Goal: Contribute content: Contribute content

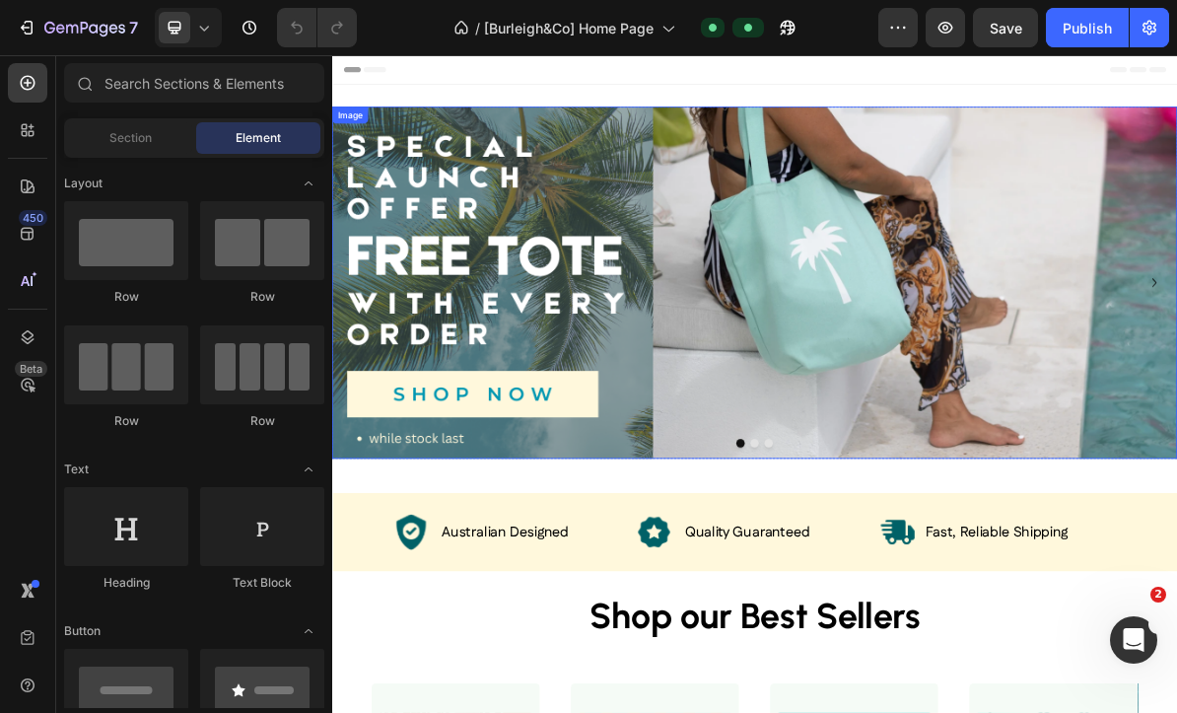
click at [945, 285] on img at bounding box center [923, 373] width 1183 height 493
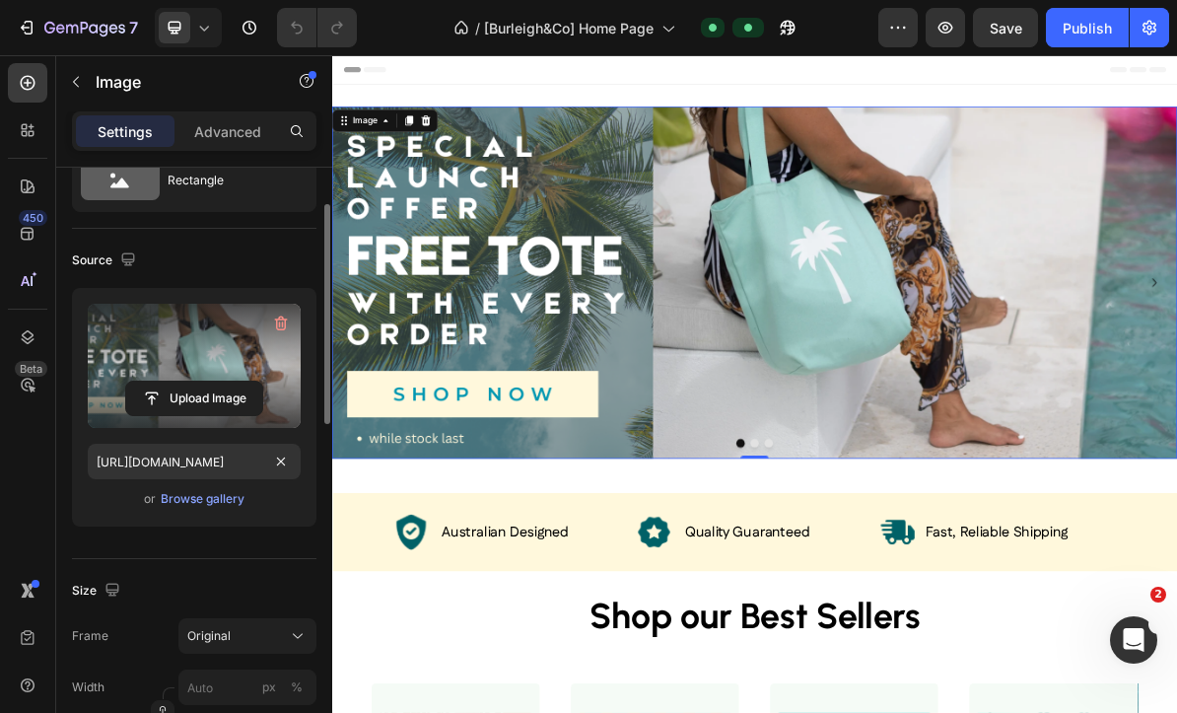
scroll to position [60, 0]
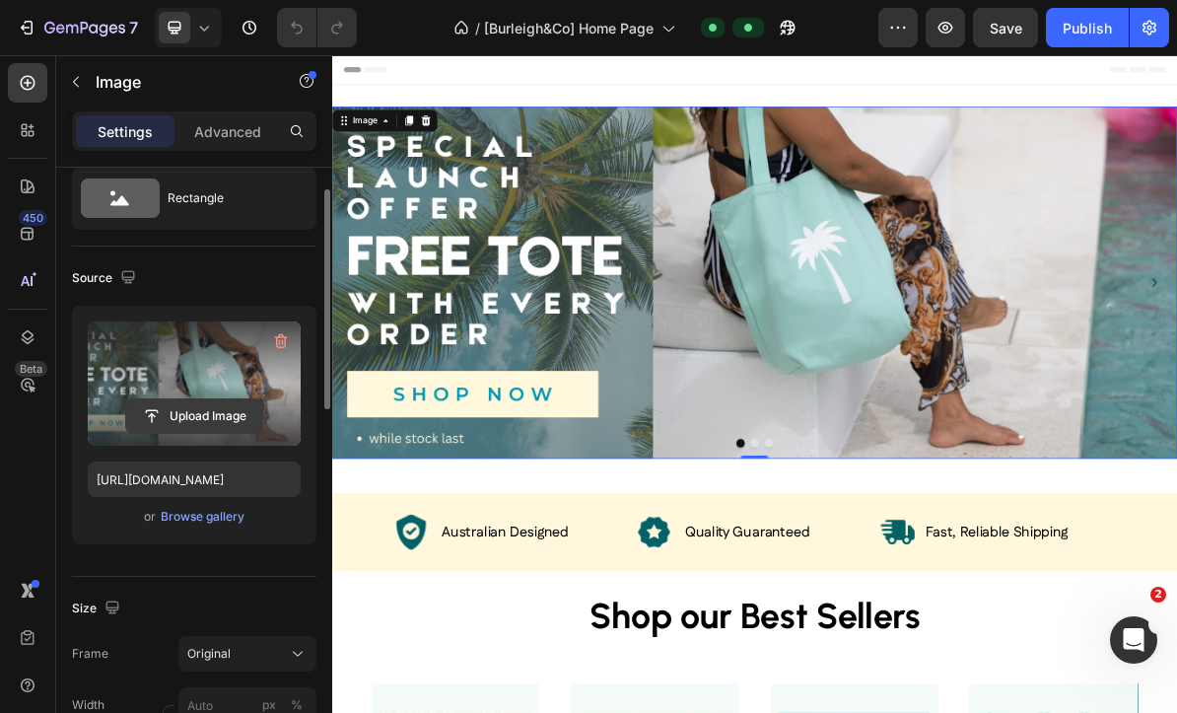
click at [192, 418] on input "file" at bounding box center [194, 416] width 136 height 34
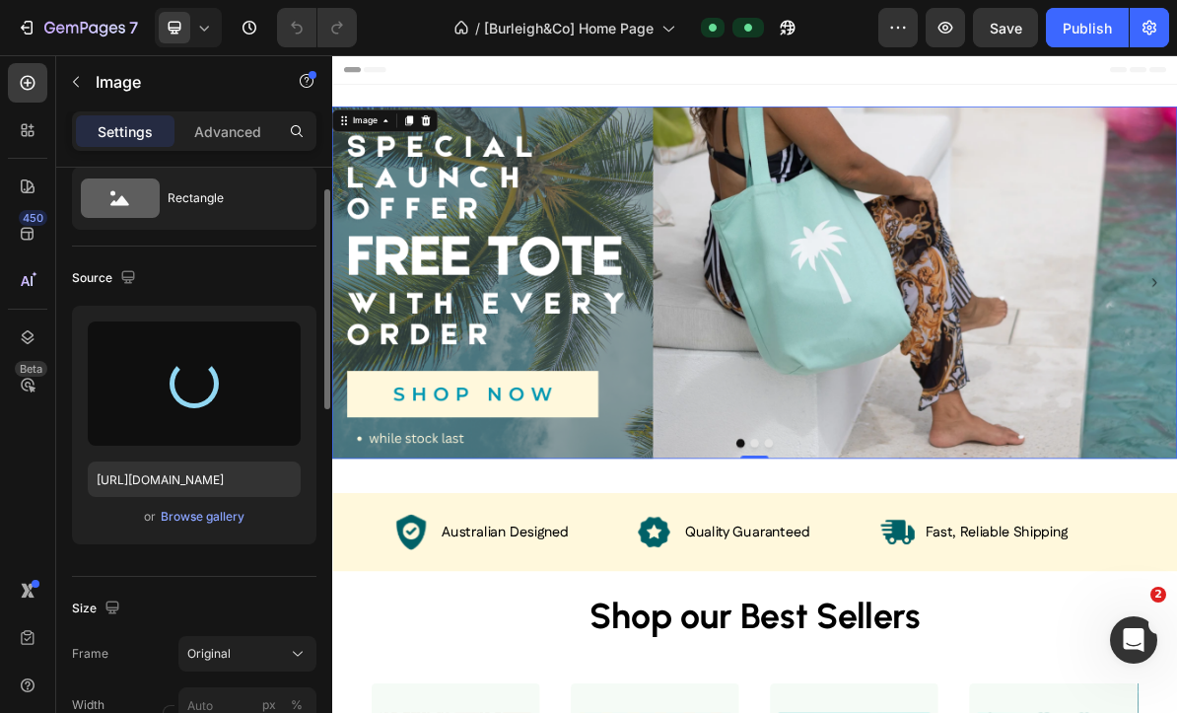
type input "[URL][DOMAIN_NAME]"
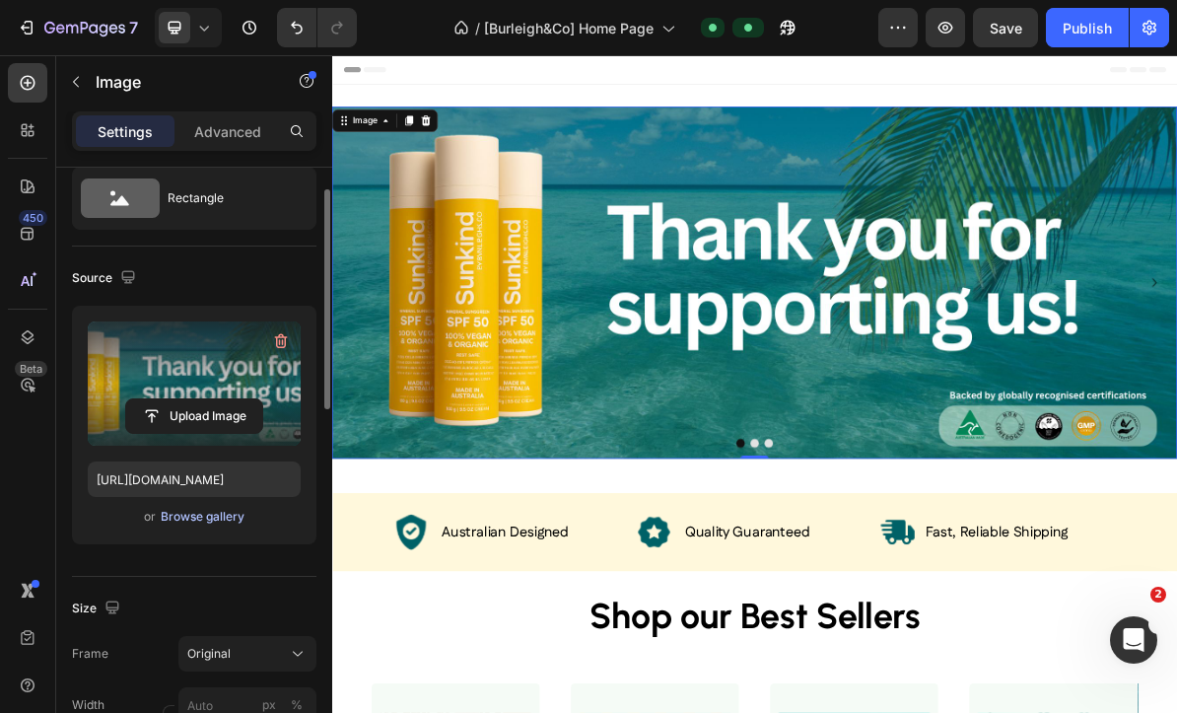
click at [202, 522] on div "Browse gallery" at bounding box center [203, 517] width 84 height 18
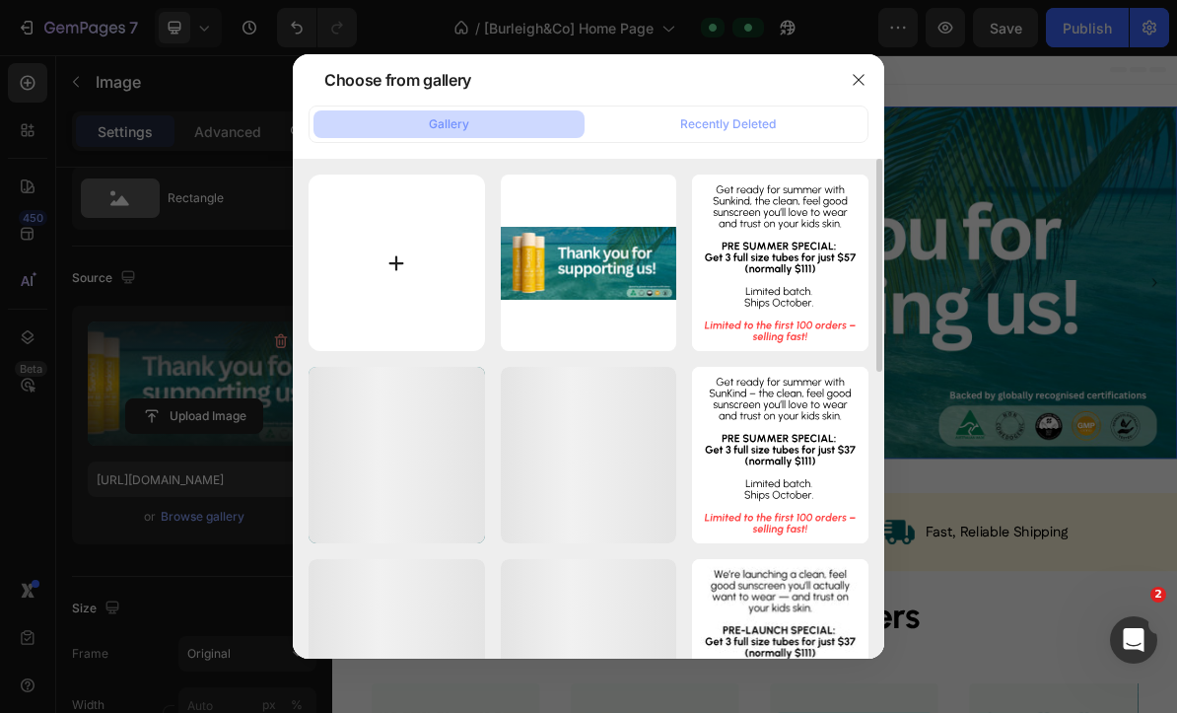
click at [387, 267] on input "file" at bounding box center [397, 263] width 177 height 177
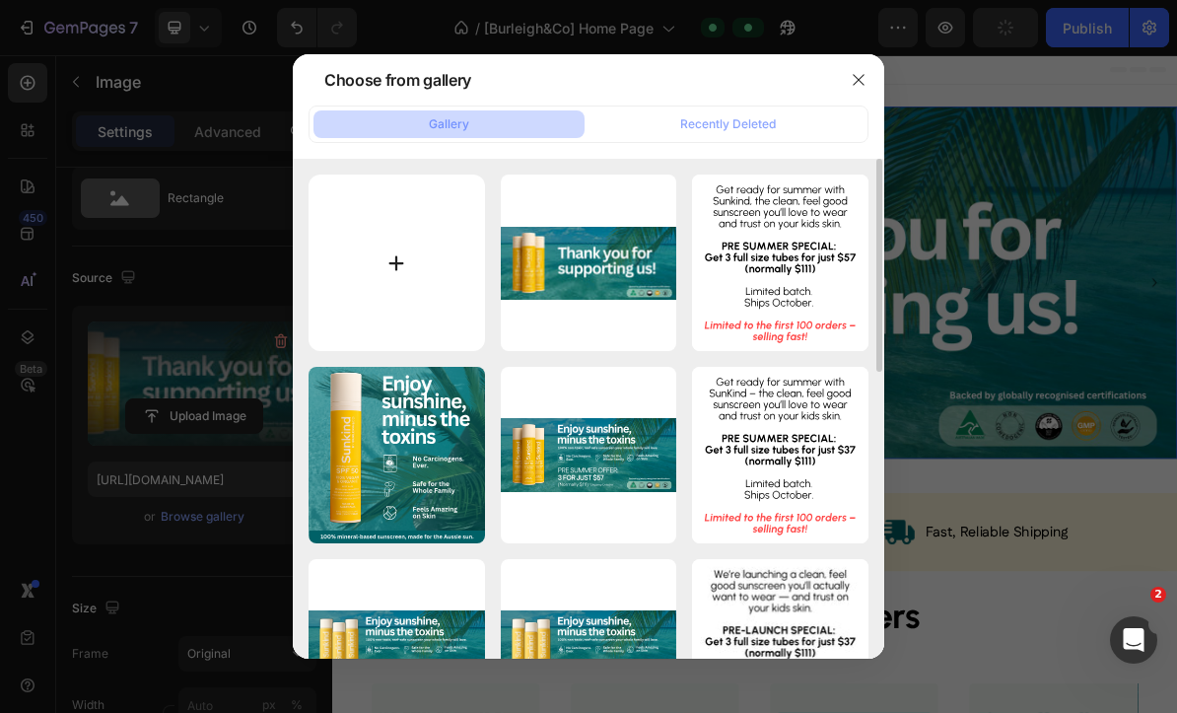
type input "C:\fakepath\new hero.jpg"
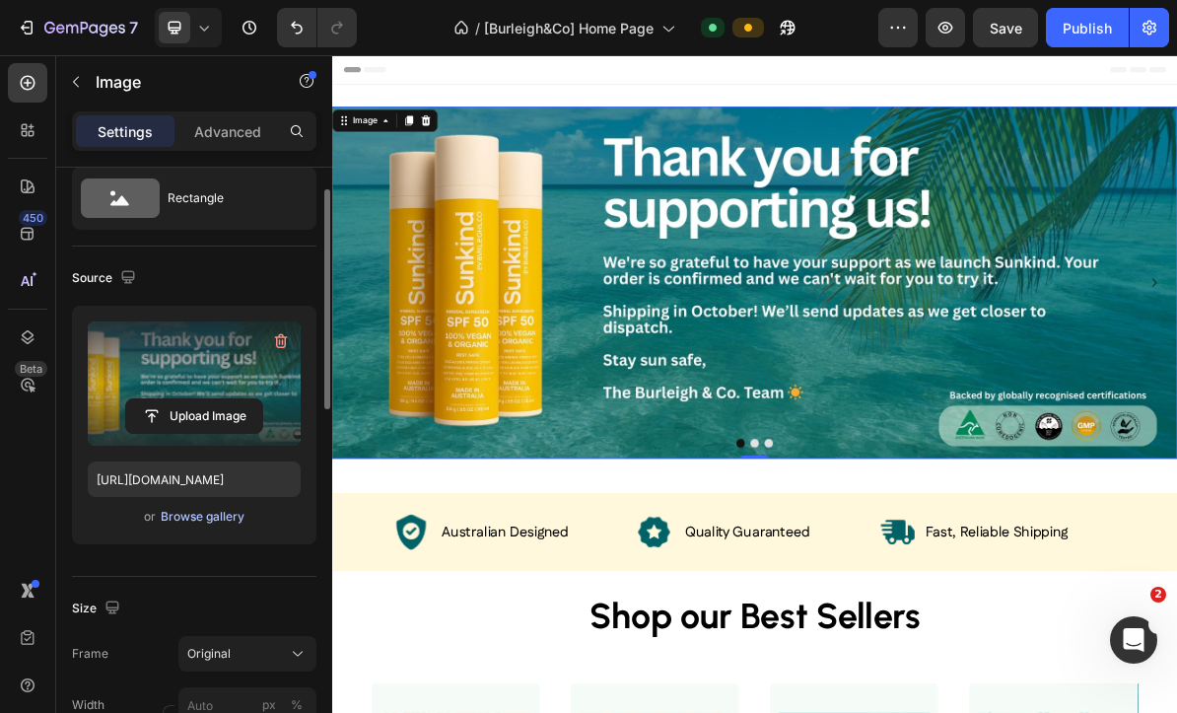
click at [189, 513] on div "Browse gallery" at bounding box center [203, 517] width 84 height 18
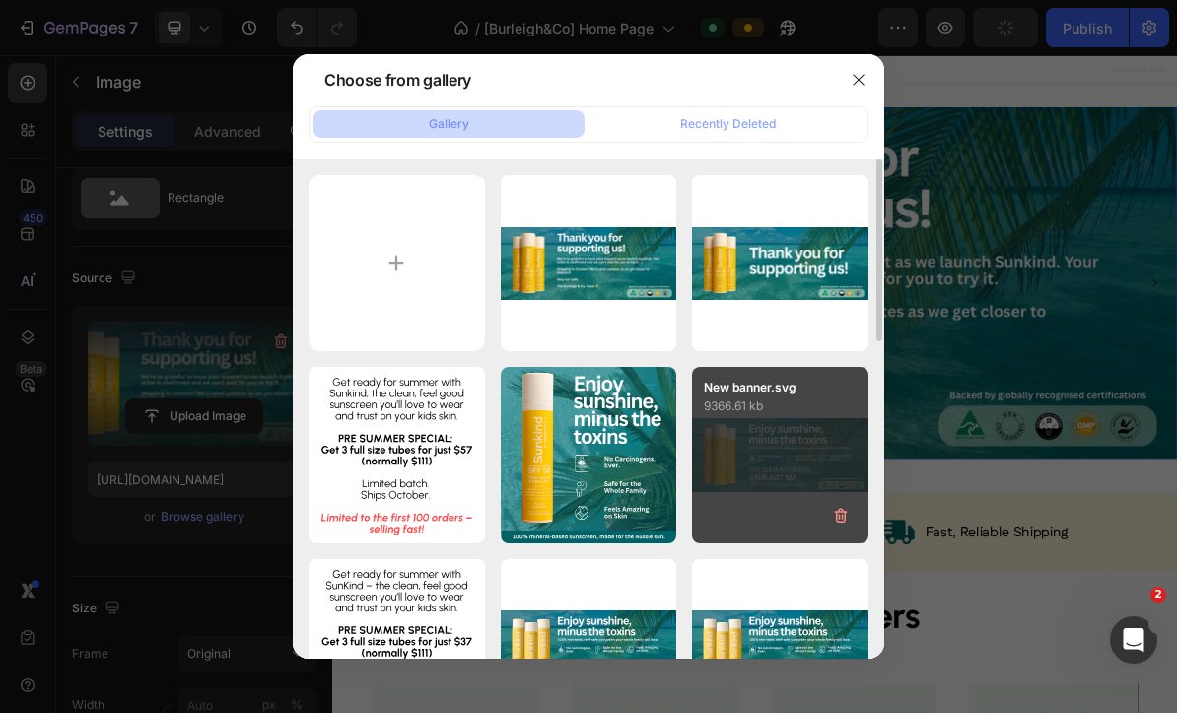
click at [764, 445] on div "New banner.svg 9366.61 kb" at bounding box center [780, 455] width 177 height 177
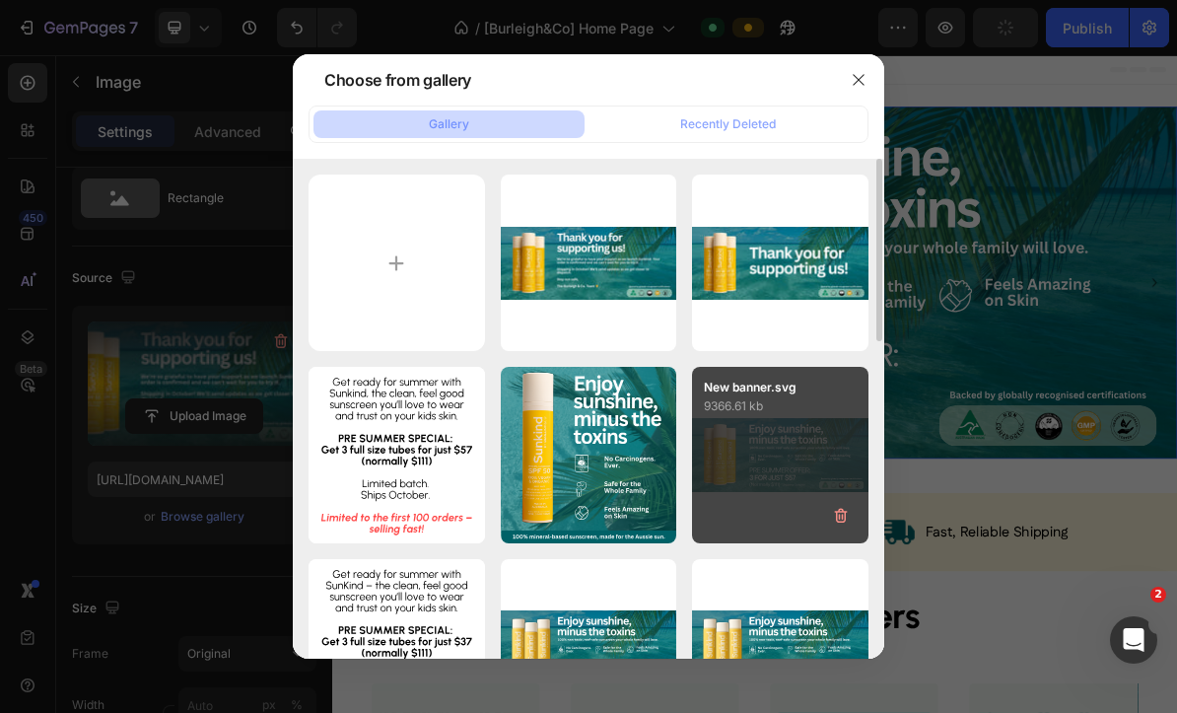
type input "[URL][DOMAIN_NAME]"
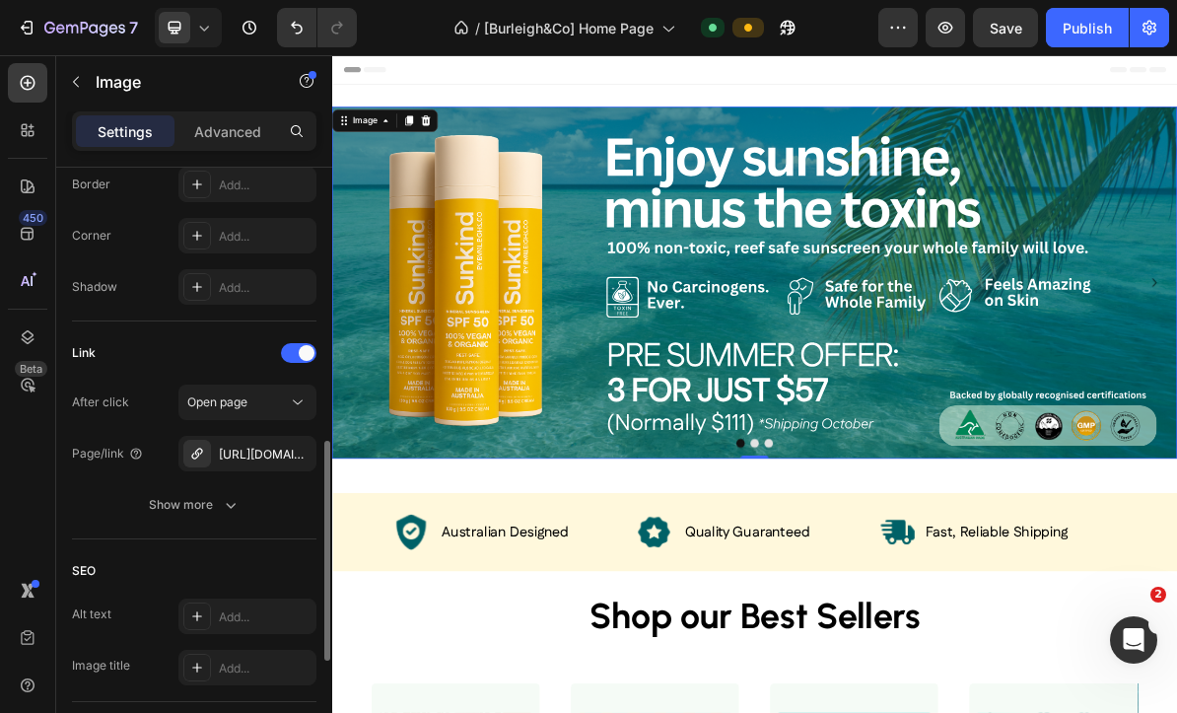
scroll to position [745, 0]
click at [297, 449] on icon "button" at bounding box center [296, 453] width 16 height 16
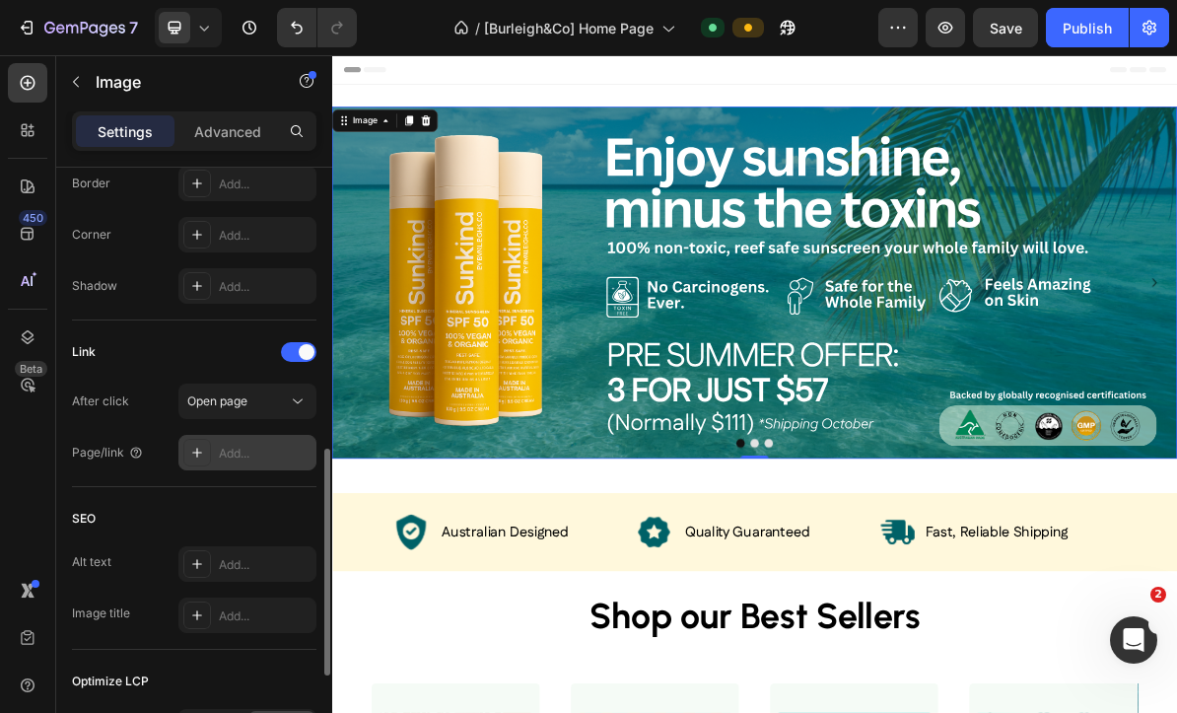
click at [236, 453] on div "Add..." at bounding box center [265, 454] width 93 height 18
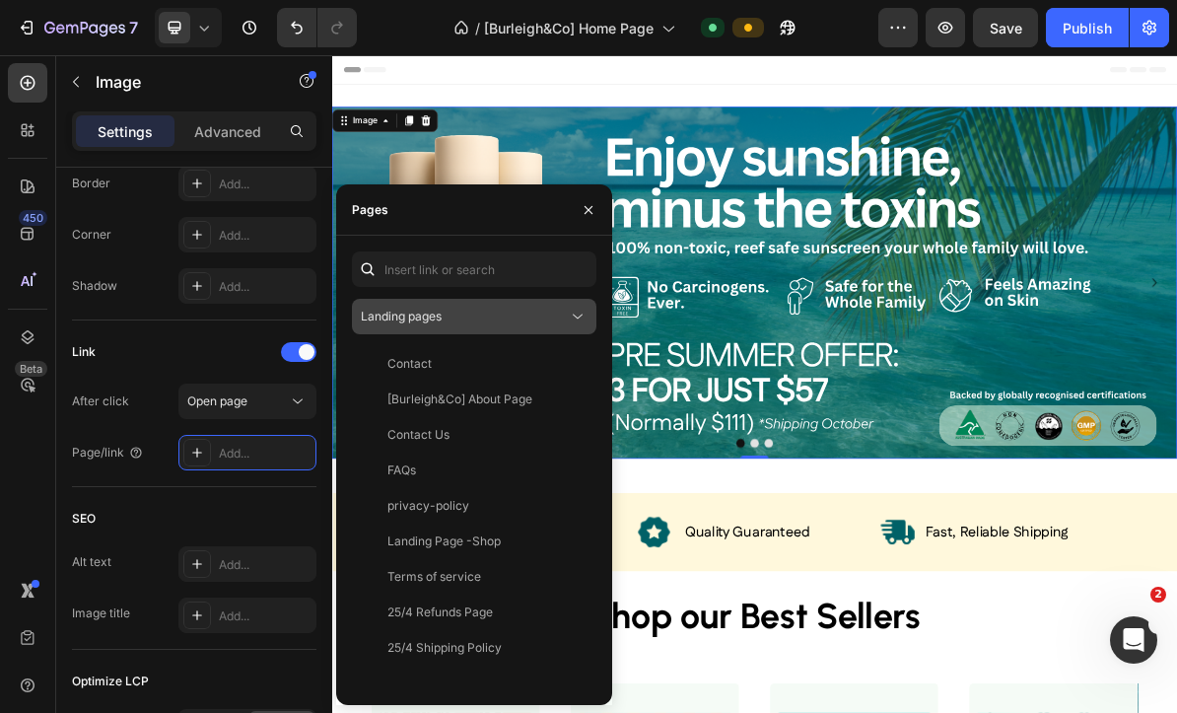
click at [574, 317] on icon at bounding box center [578, 317] width 20 height 20
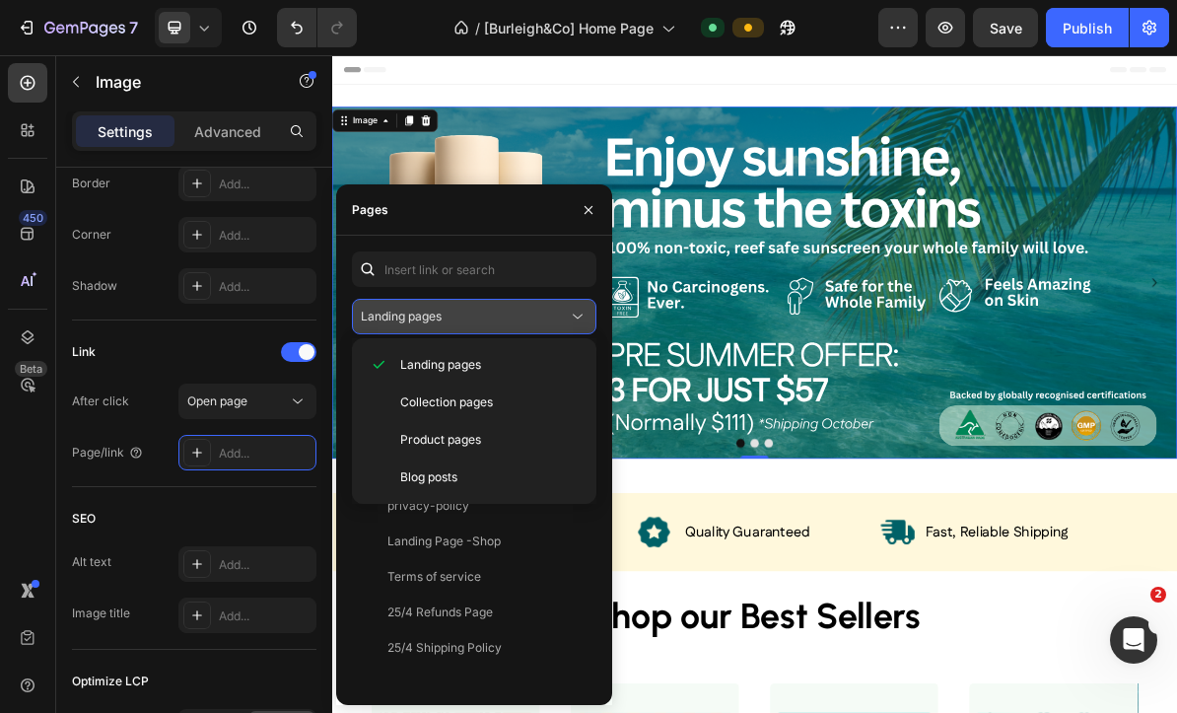
click at [574, 317] on icon at bounding box center [578, 317] width 20 height 20
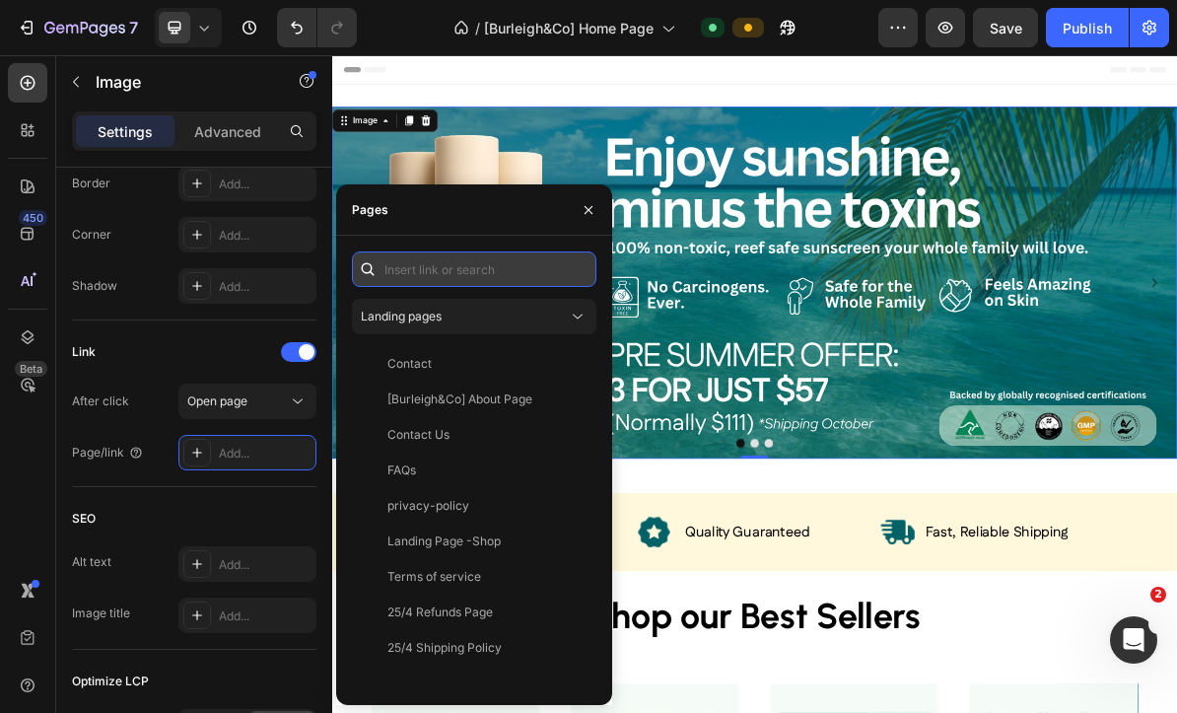
click at [443, 269] on input "text" at bounding box center [474, 269] width 245 height 36
paste input "[URL][DOMAIN_NAME]"
type input "[URL][DOMAIN_NAME]"
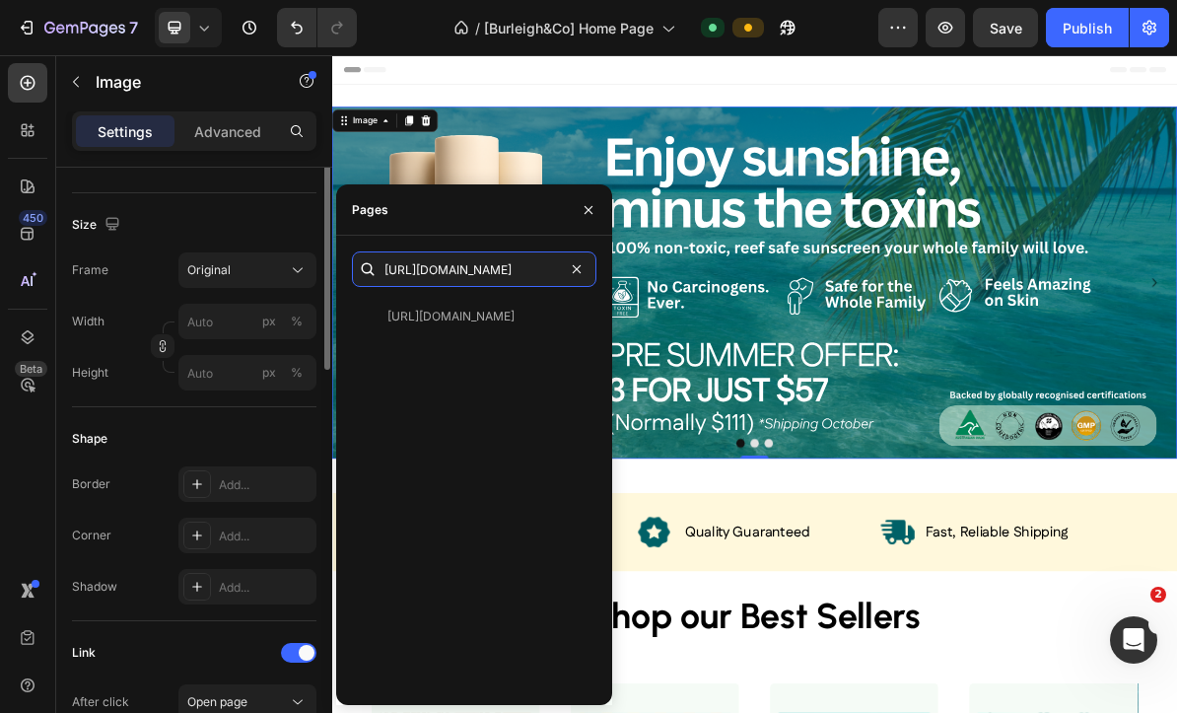
scroll to position [0, 0]
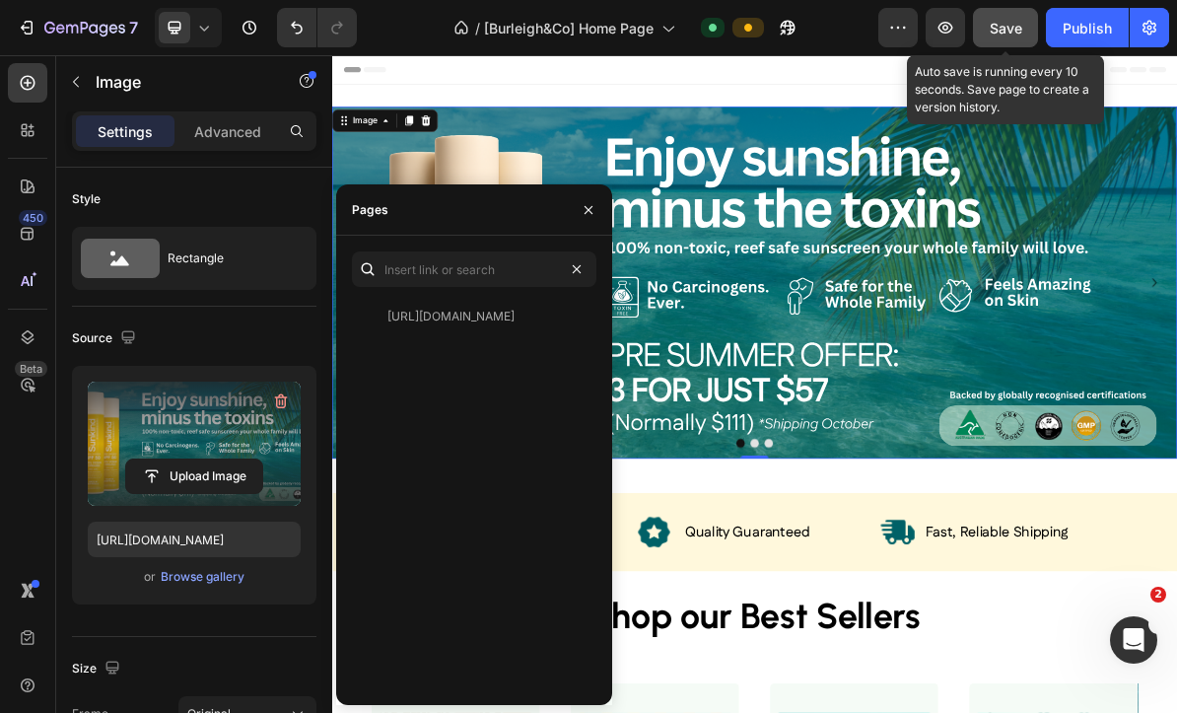
click at [1000, 36] on div "Save" at bounding box center [1006, 28] width 33 height 21
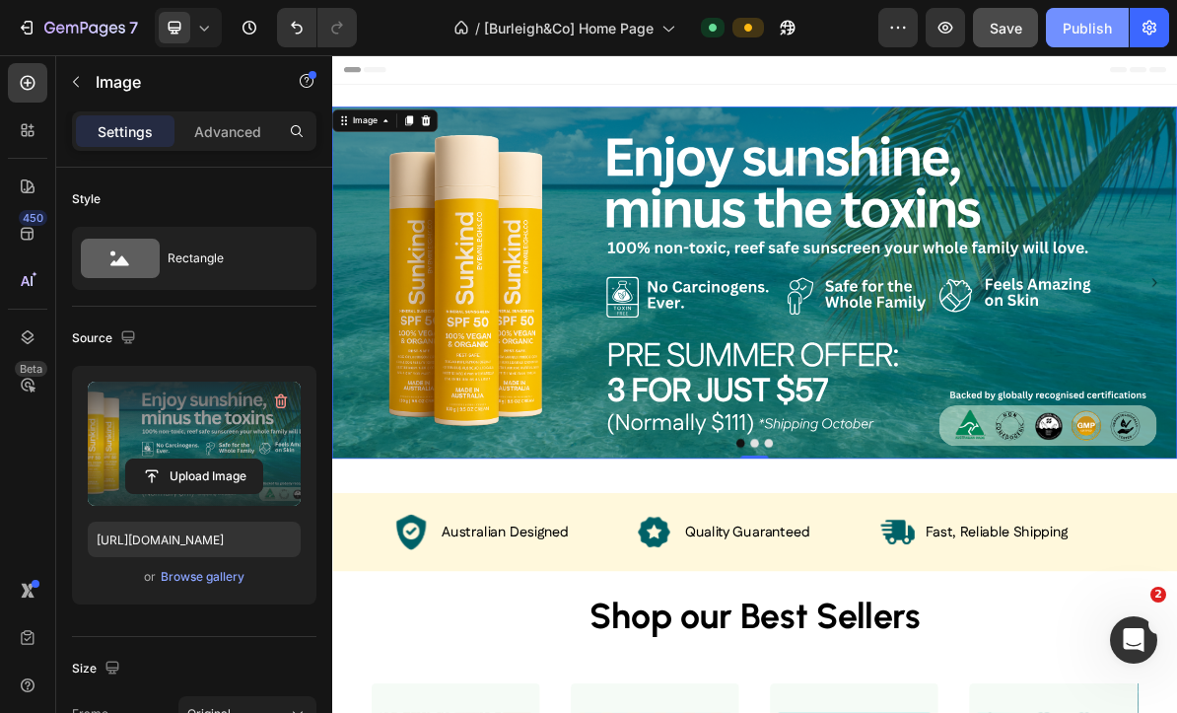
click at [1101, 23] on div "Publish" at bounding box center [1087, 28] width 49 height 21
